Goal: Navigation & Orientation: Understand site structure

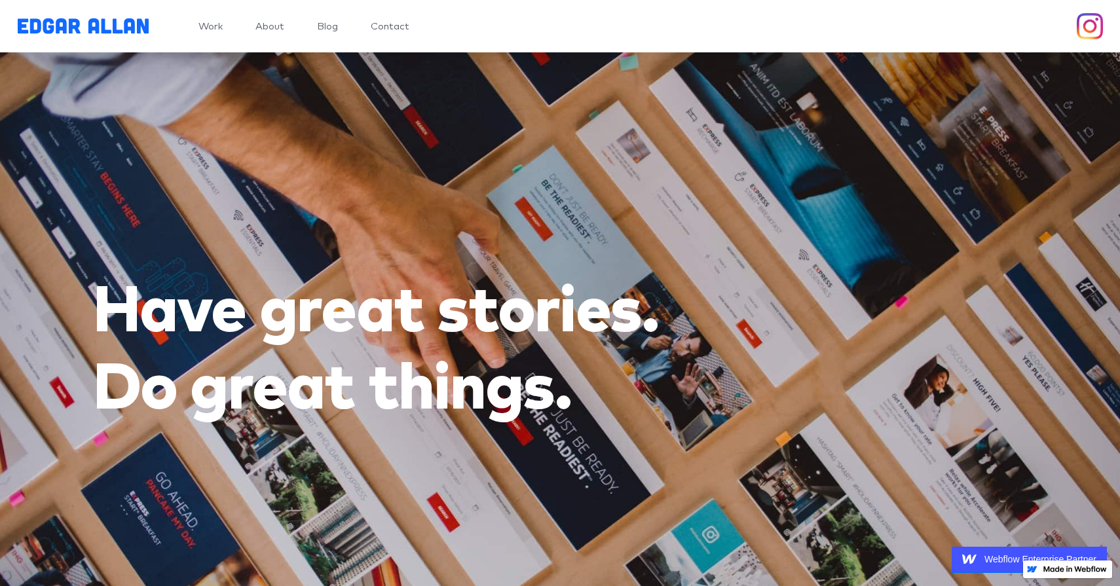
scroll to position [22, 0]
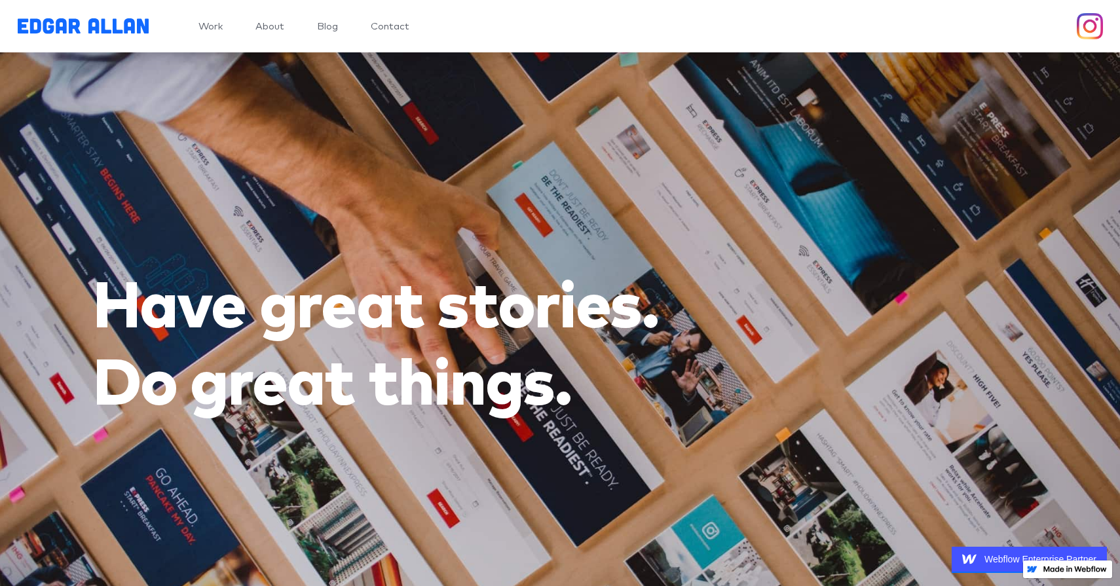
click at [263, 27] on link "About" at bounding box center [269, 27] width 29 height 10
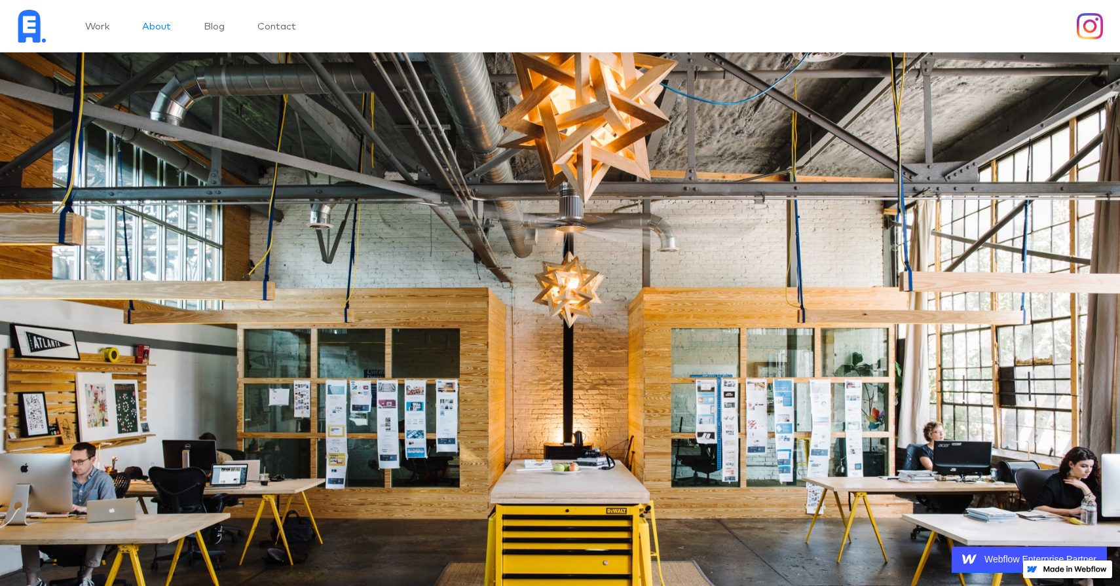
click at [215, 29] on link "Blog" at bounding box center [214, 27] width 21 height 10
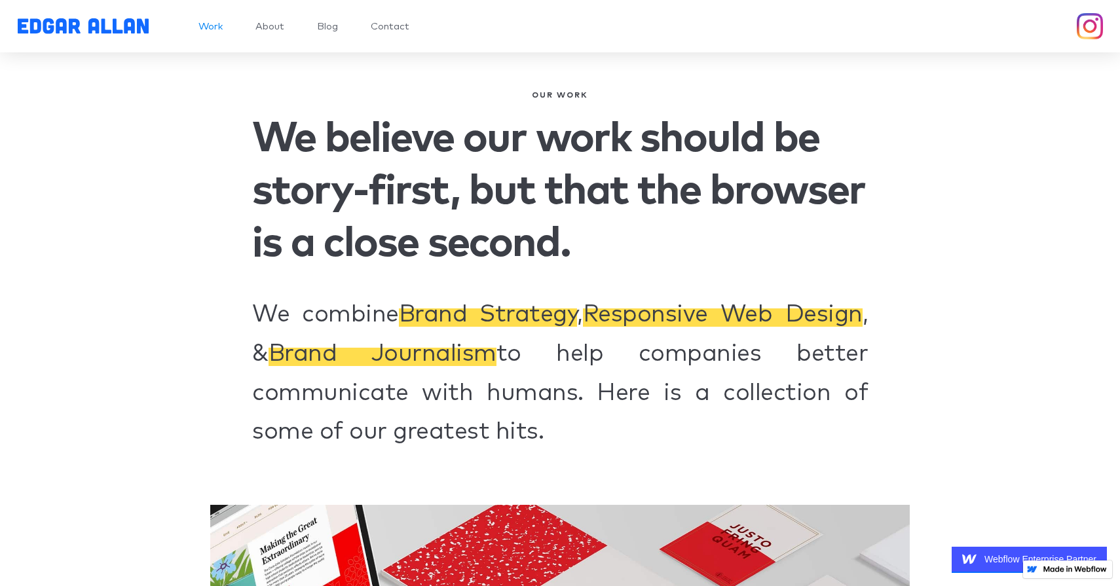
click at [288, 31] on nav "Work About Blog Contact" at bounding box center [288, 26] width 244 height 52
click at [273, 28] on link "About" at bounding box center [269, 27] width 29 height 10
